Goal: Task Accomplishment & Management: Use online tool/utility

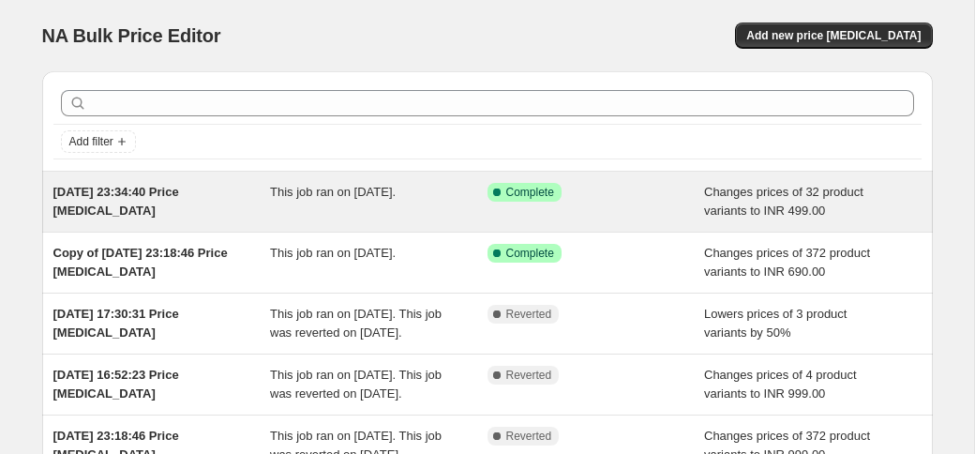
click at [296, 207] on div "This job ran on [DATE]." at bounding box center [379, 202] width 218 height 38
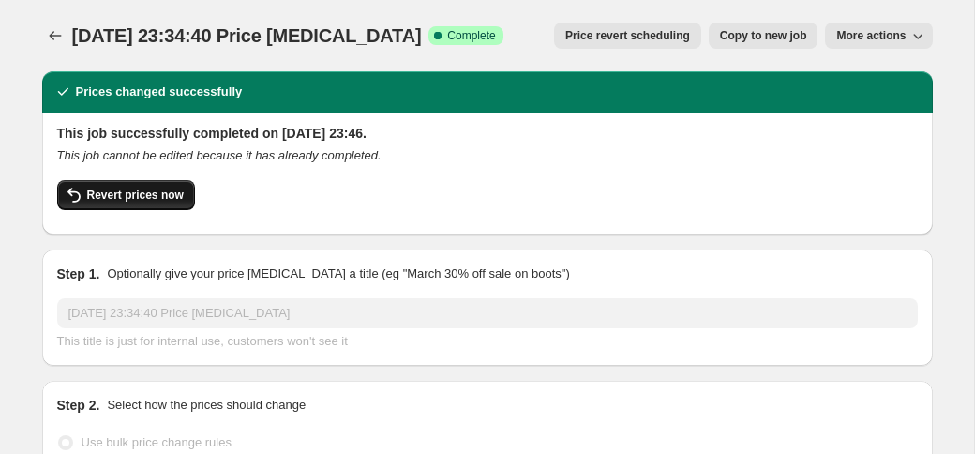
click at [124, 198] on span "Revert prices now" at bounding box center [135, 195] width 97 height 15
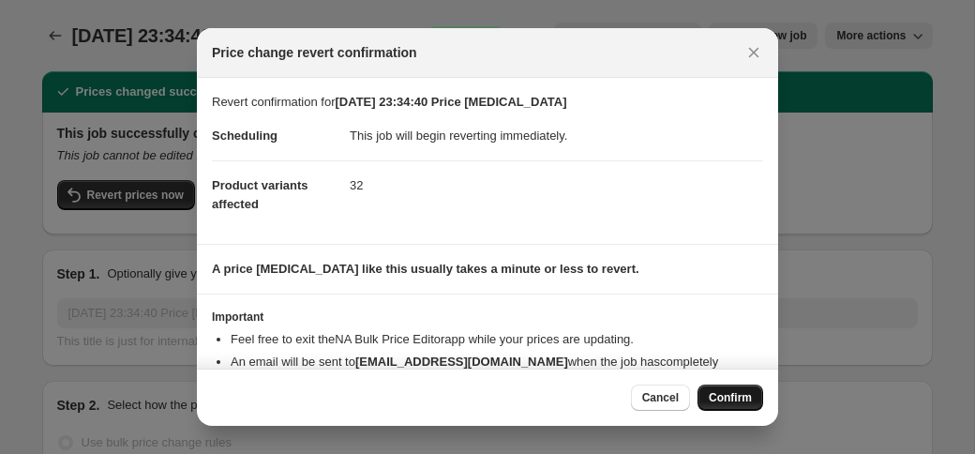
click at [706, 394] on button "Confirm" at bounding box center [731, 398] width 66 height 26
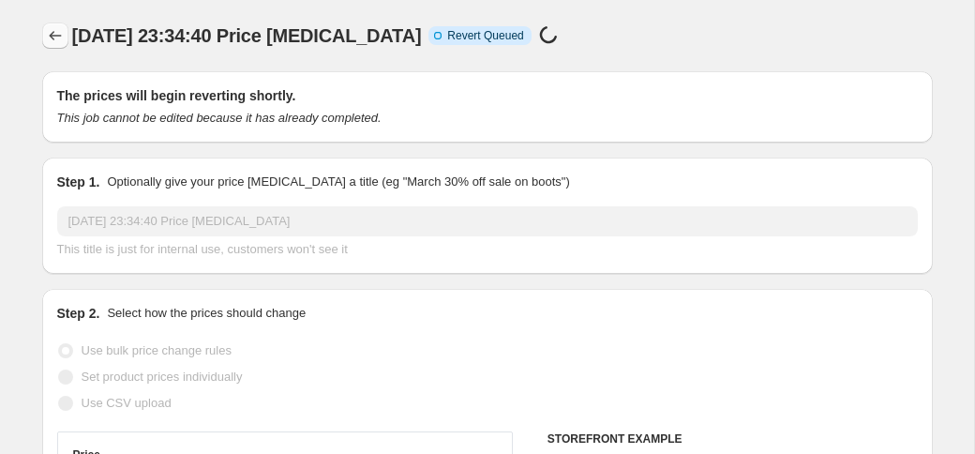
click at [52, 38] on icon "Price change jobs" at bounding box center [55, 35] width 12 height 9
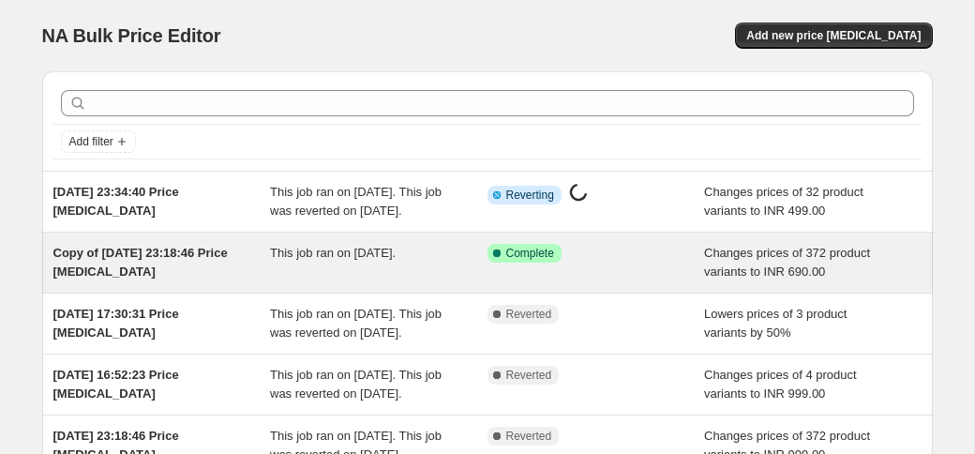
click at [123, 266] on span "Copy of [DATE] 23:18:46 Price [MEDICAL_DATA]" at bounding box center [140, 262] width 174 height 33
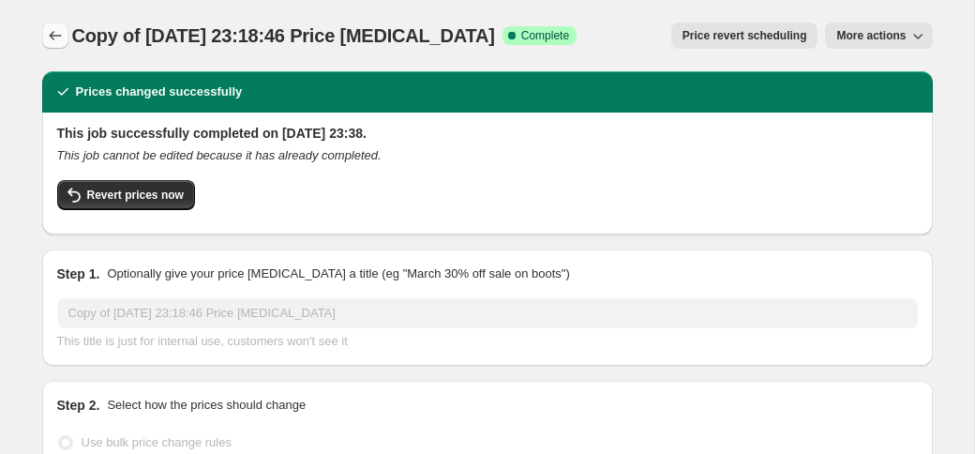
click at [54, 31] on icon "Price change jobs" at bounding box center [55, 35] width 19 height 19
